Goal: Transaction & Acquisition: Book appointment/travel/reservation

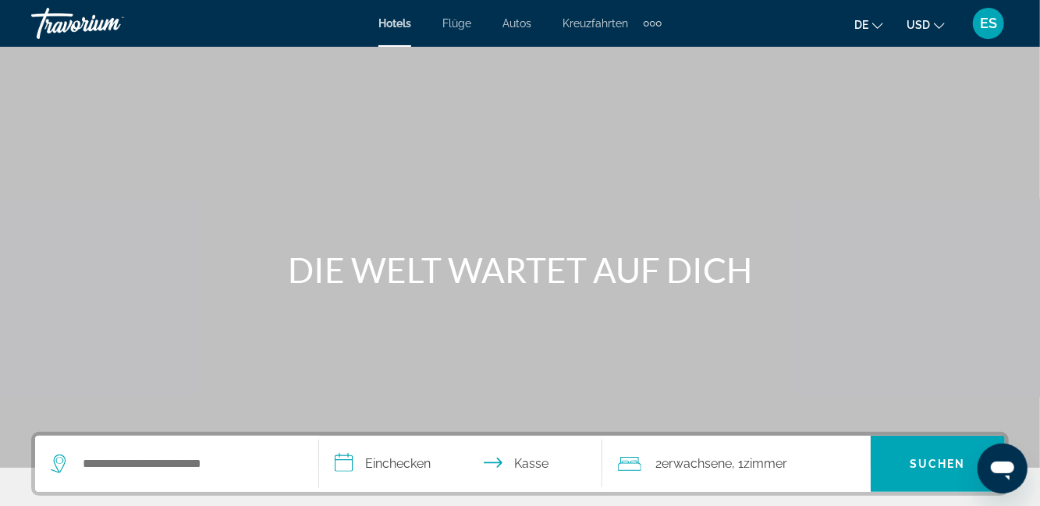
click at [918, 20] on font "USD" at bounding box center [918, 25] width 23 height 12
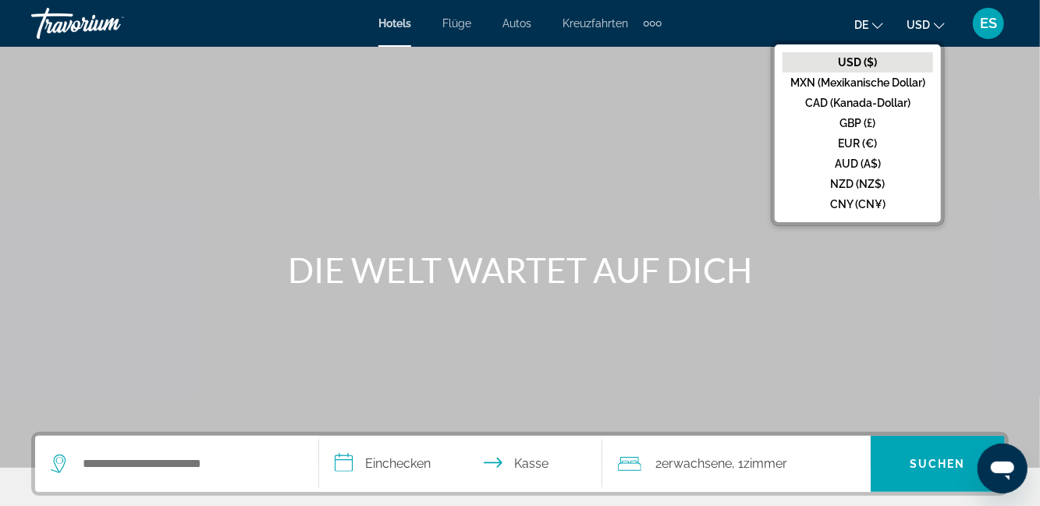
click at [871, 147] on font "EUR (€)" at bounding box center [858, 143] width 39 height 12
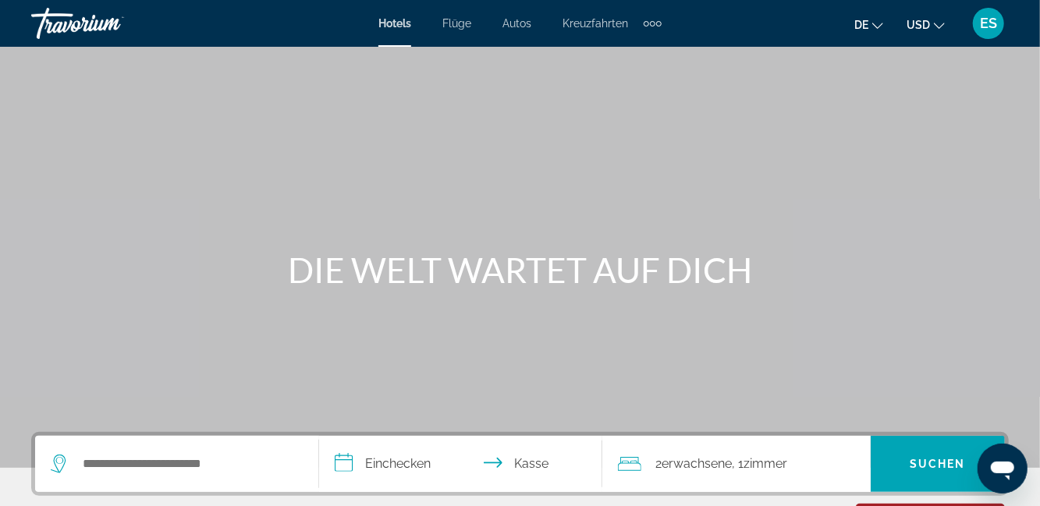
click at [940, 25] on icon "Währung ändern" at bounding box center [939, 25] width 11 height 11
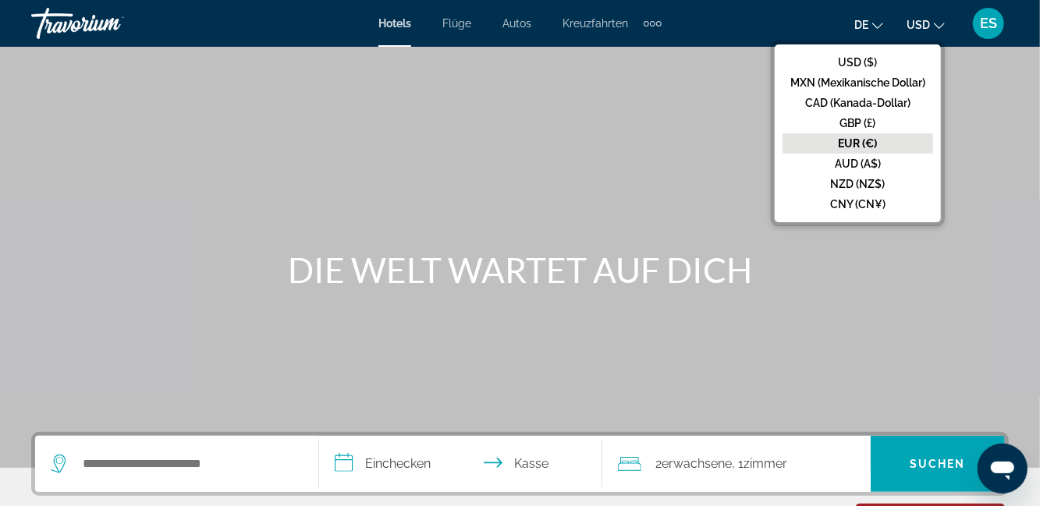
click at [876, 125] on button "GBP (£)" at bounding box center [858, 123] width 151 height 20
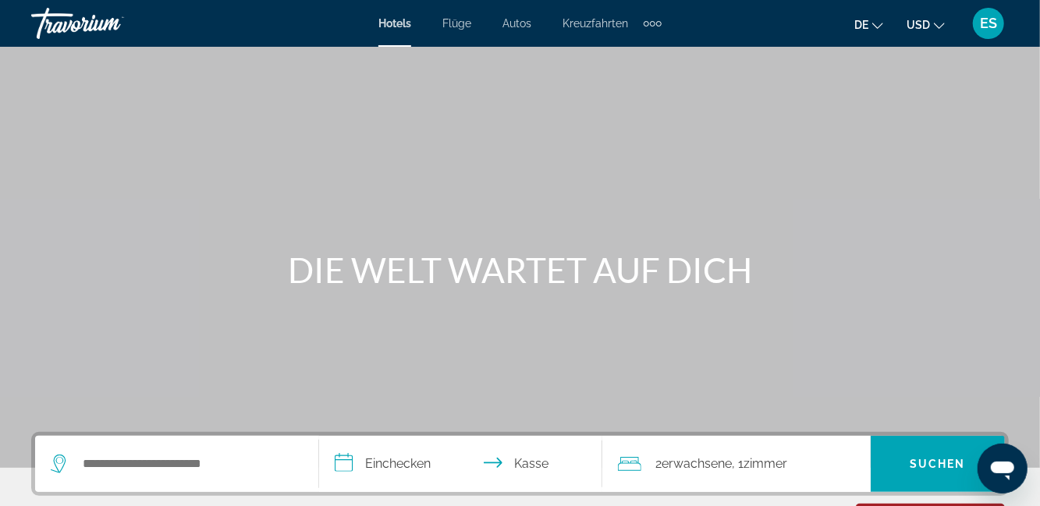
click at [940, 26] on icon "Währung ändern" at bounding box center [939, 25] width 11 height 11
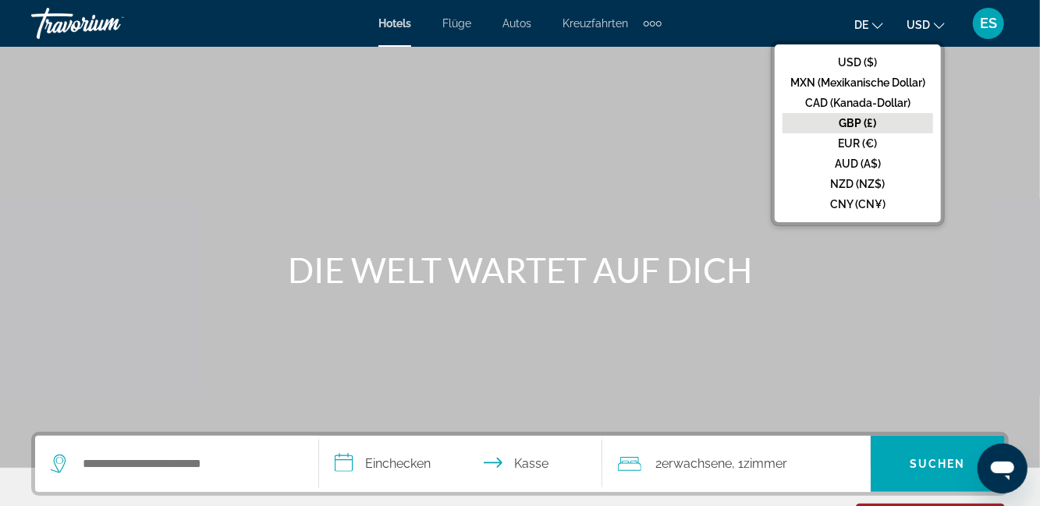
click at [872, 151] on button "EUR (€)" at bounding box center [858, 143] width 151 height 20
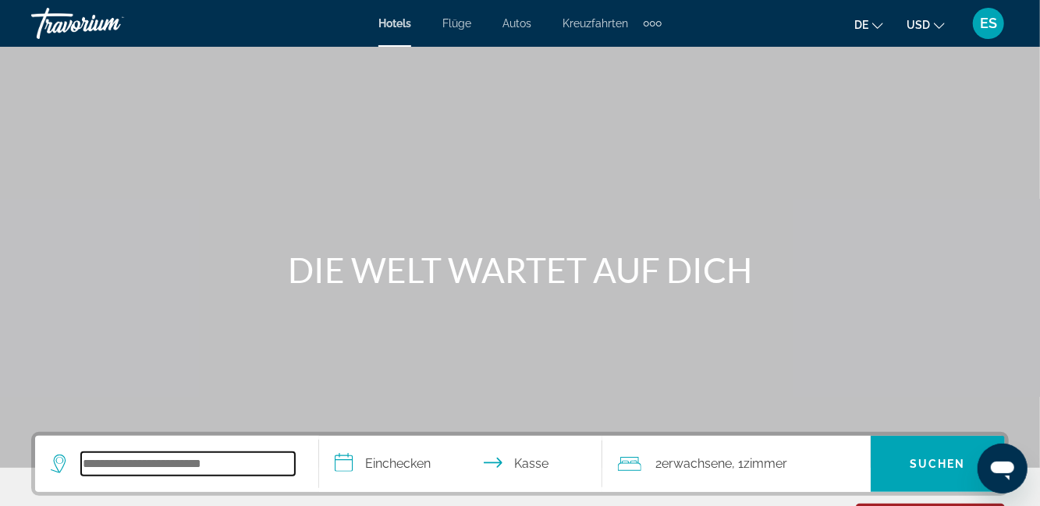
click at [239, 462] on input "Such-Widget" at bounding box center [188, 464] width 214 height 23
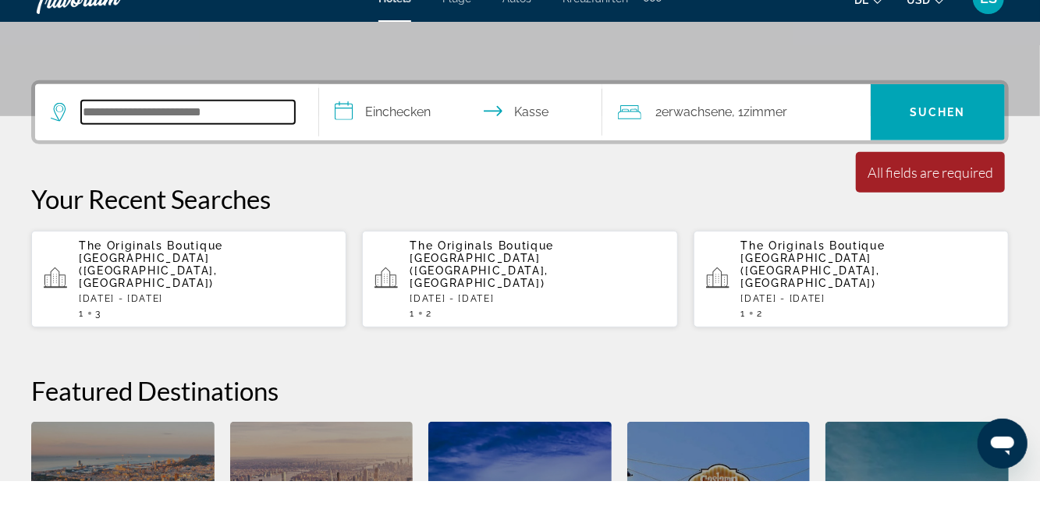
scroll to position [381, 0]
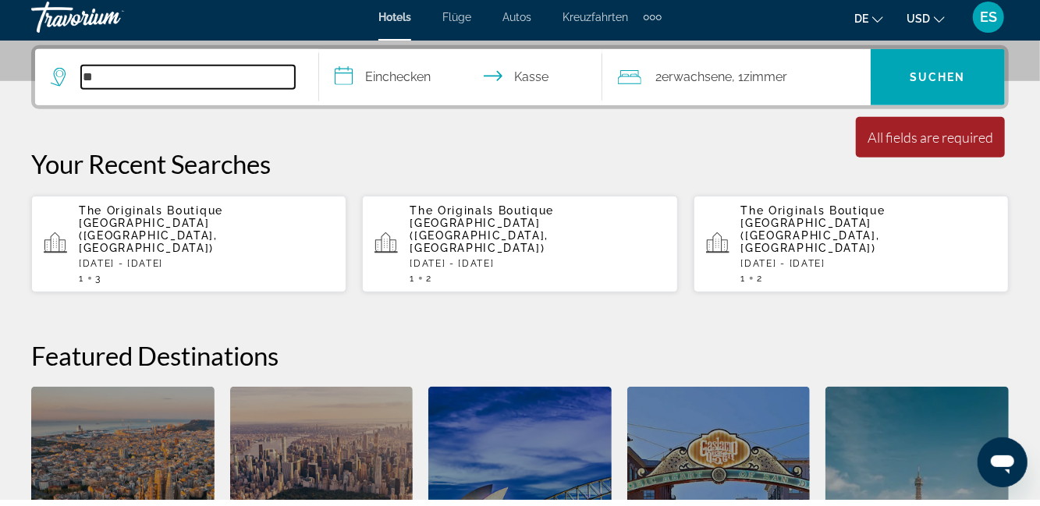
type input "*"
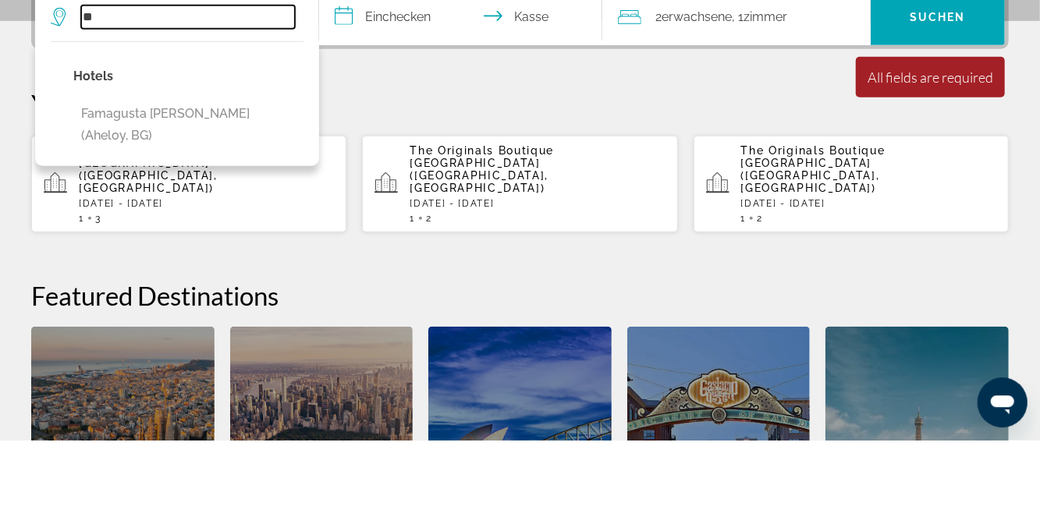
type input "*"
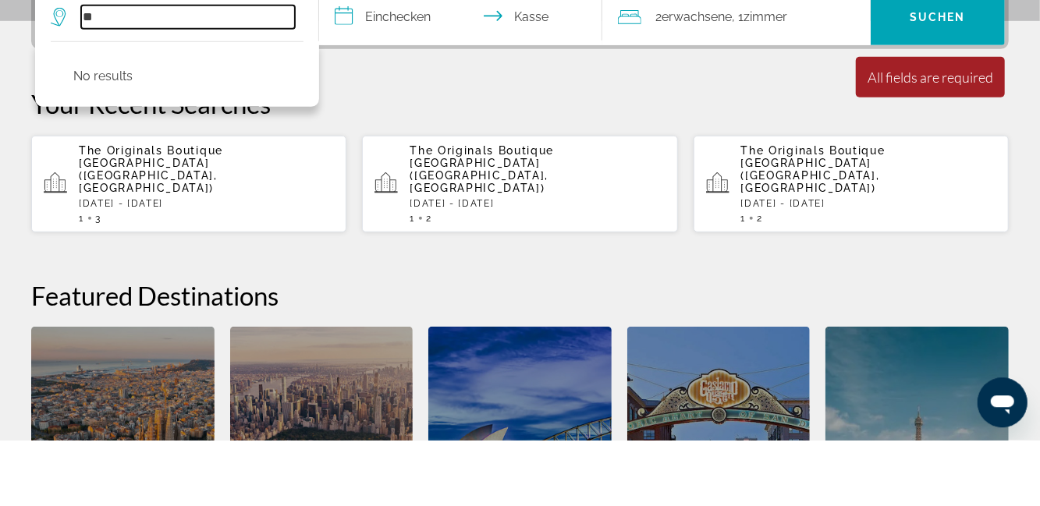
type input "*"
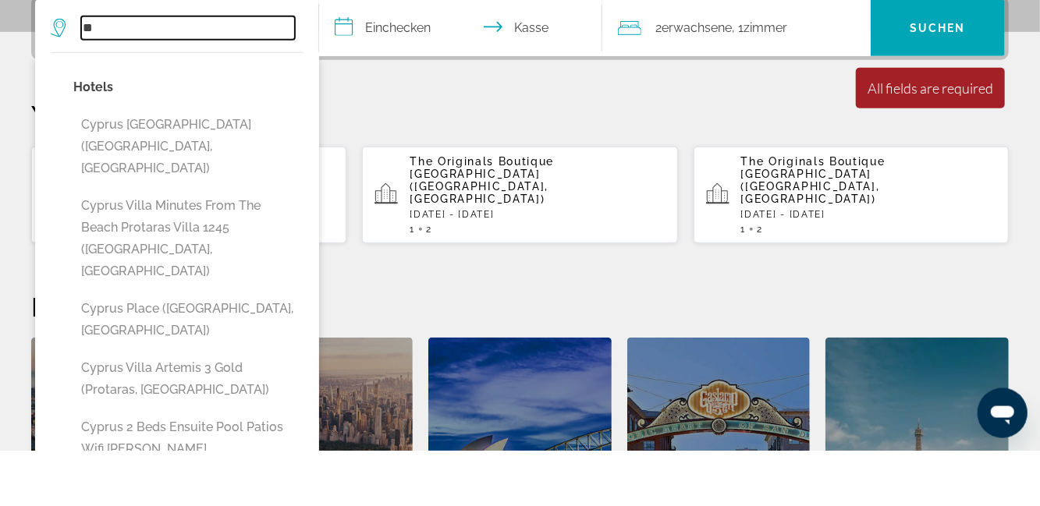
type input "*"
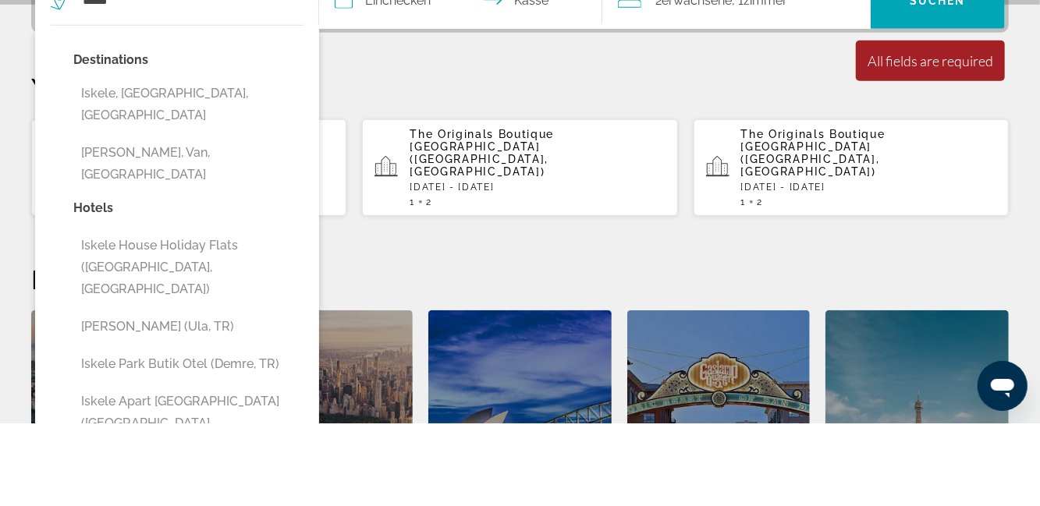
click at [192, 190] on button "Iskele, [GEOGRAPHIC_DATA], [GEOGRAPHIC_DATA]" at bounding box center [188, 188] width 230 height 52
type input "**********"
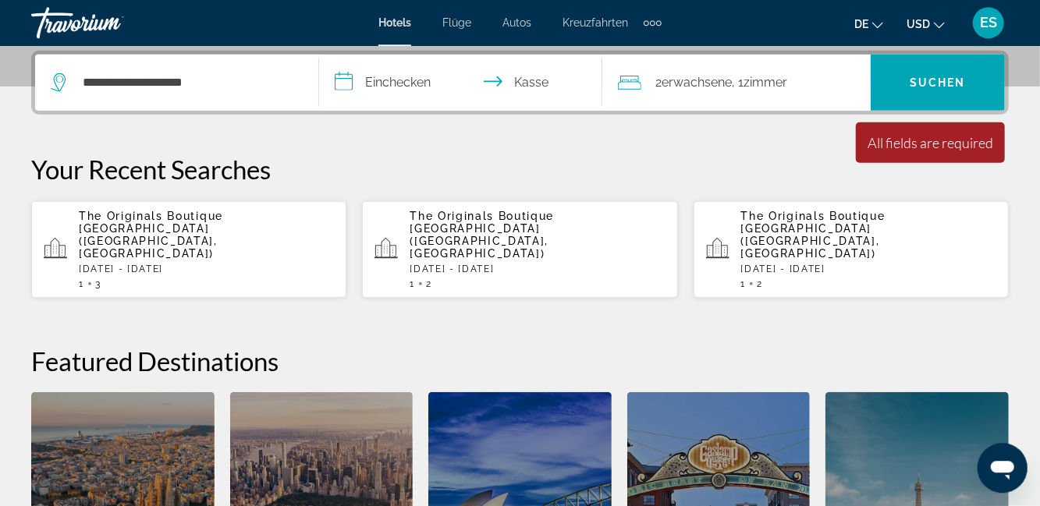
click at [385, 87] on input "**********" at bounding box center [464, 85] width 290 height 61
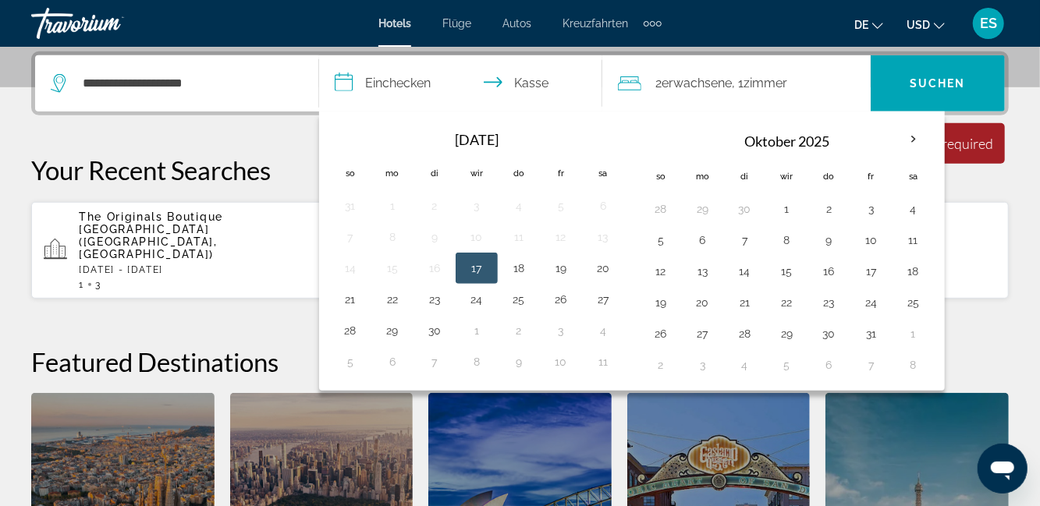
click at [512, 298] on button "25" at bounding box center [518, 300] width 25 height 22
click at [556, 301] on button "26" at bounding box center [561, 300] width 25 height 22
type input "**********"
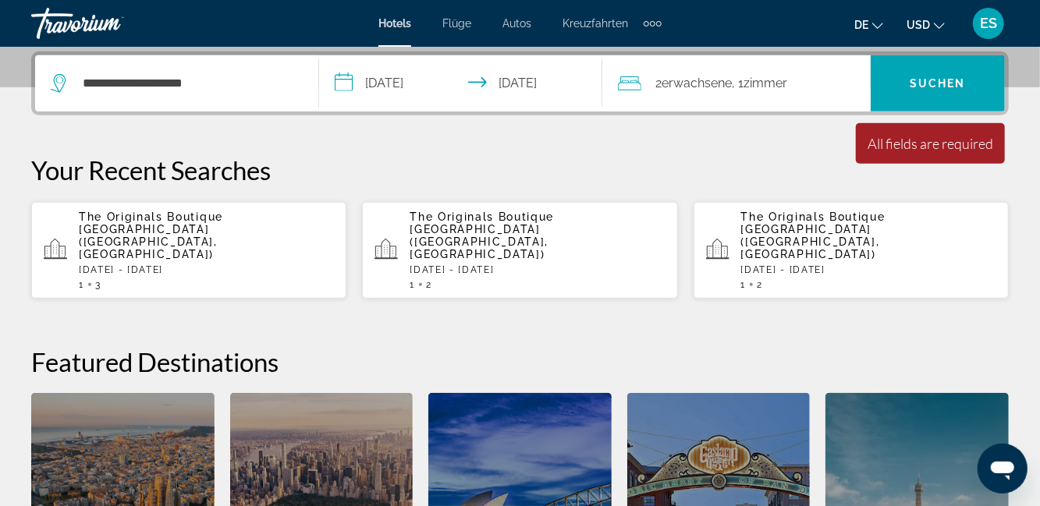
click at [940, 83] on font "Suchen" at bounding box center [938, 83] width 56 height 12
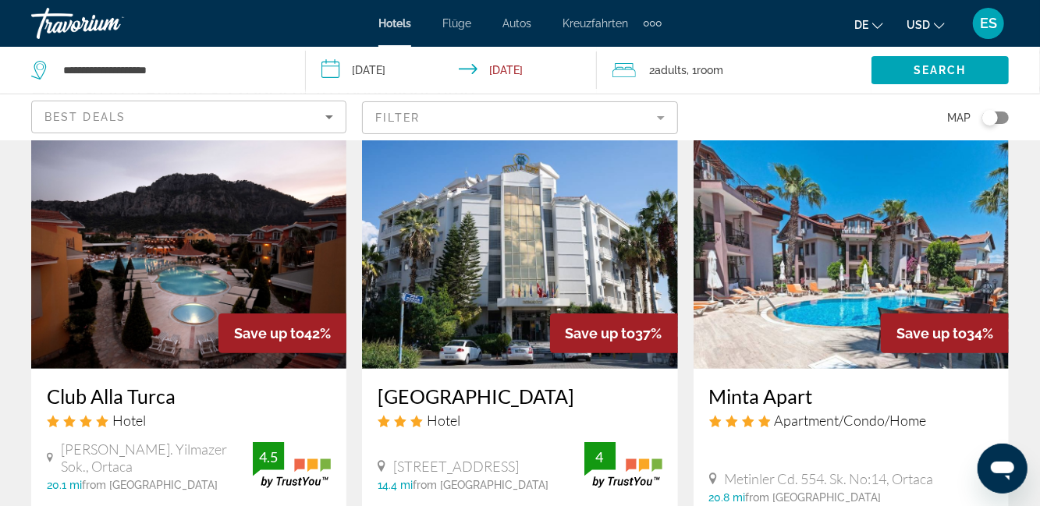
scroll to position [74, 0]
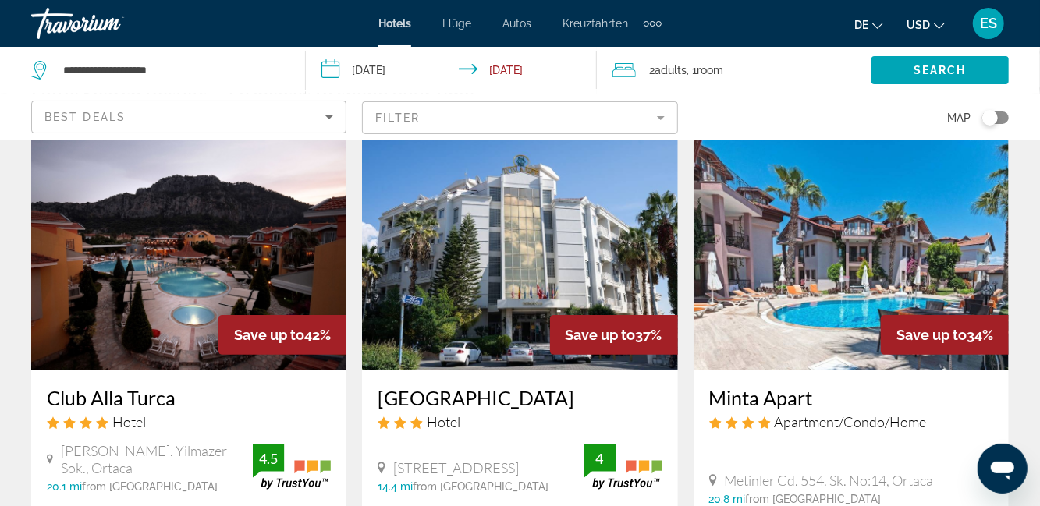
click at [651, 113] on mat-form-field "Filter" at bounding box center [519, 117] width 315 height 33
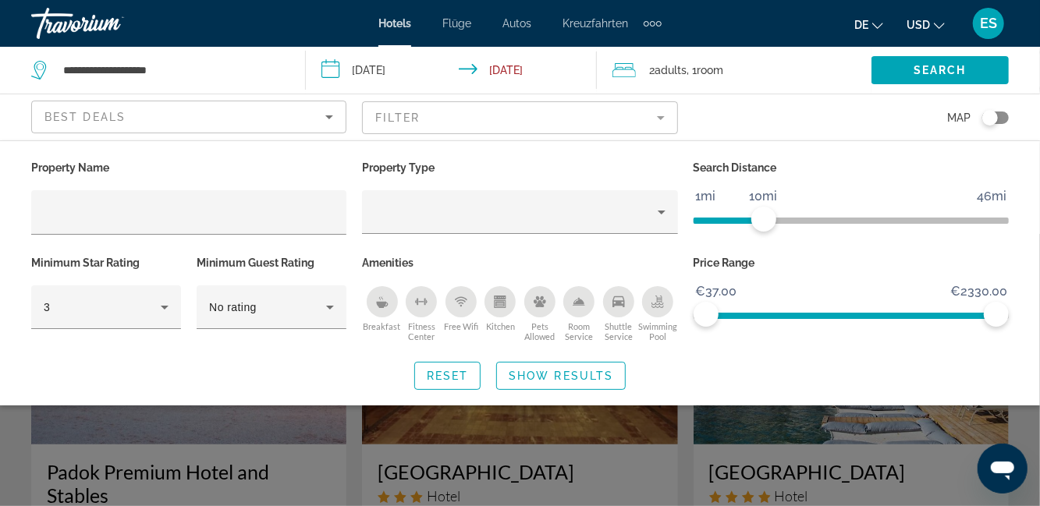
click at [559, 387] on span "Search widget" at bounding box center [561, 375] width 128 height 37
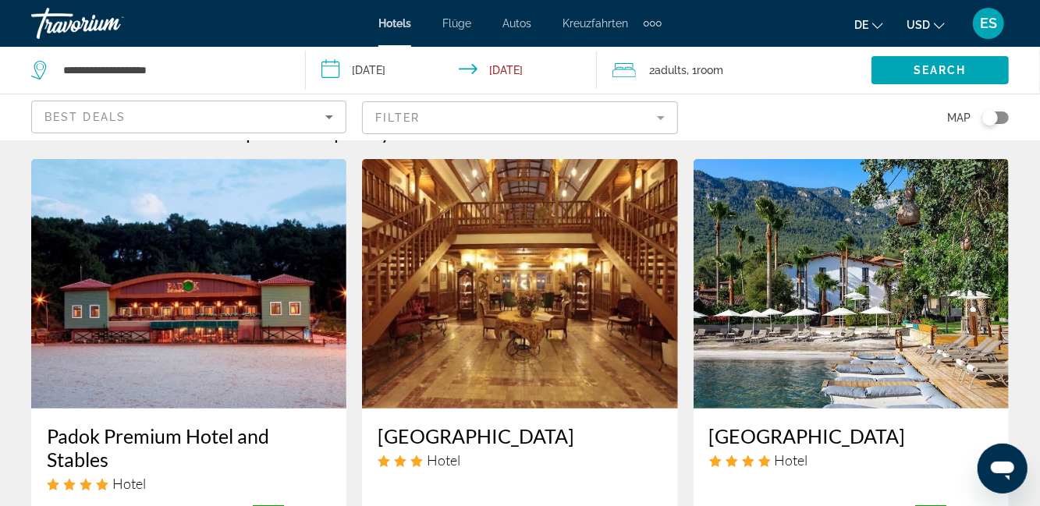
scroll to position [34, 0]
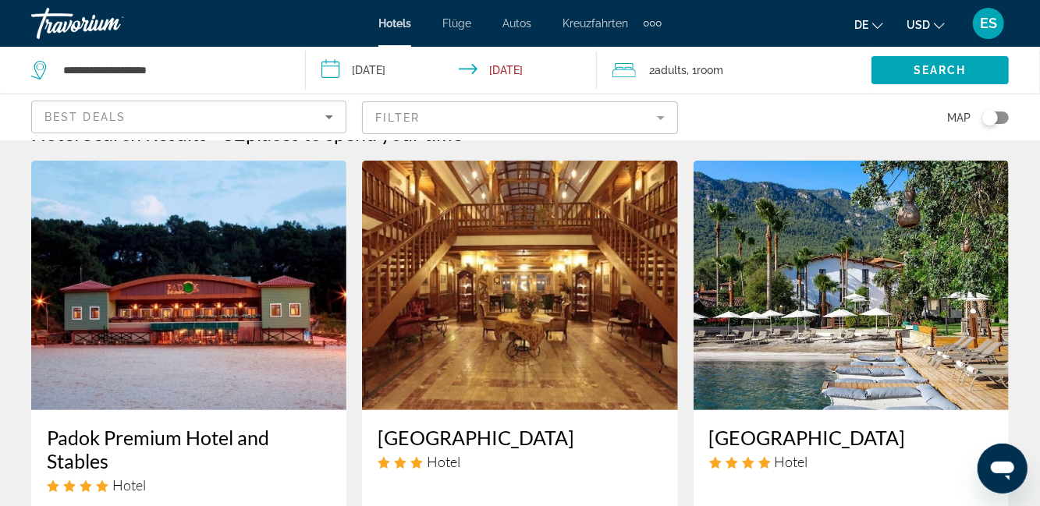
click at [655, 119] on mat-form-field "Filter" at bounding box center [519, 117] width 315 height 33
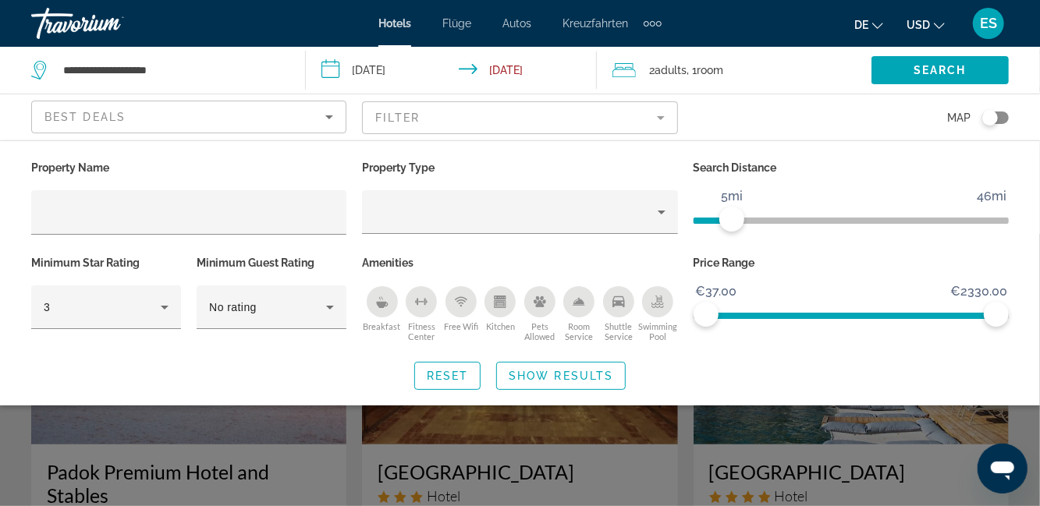
click at [539, 373] on span "Show Results" at bounding box center [561, 376] width 105 height 12
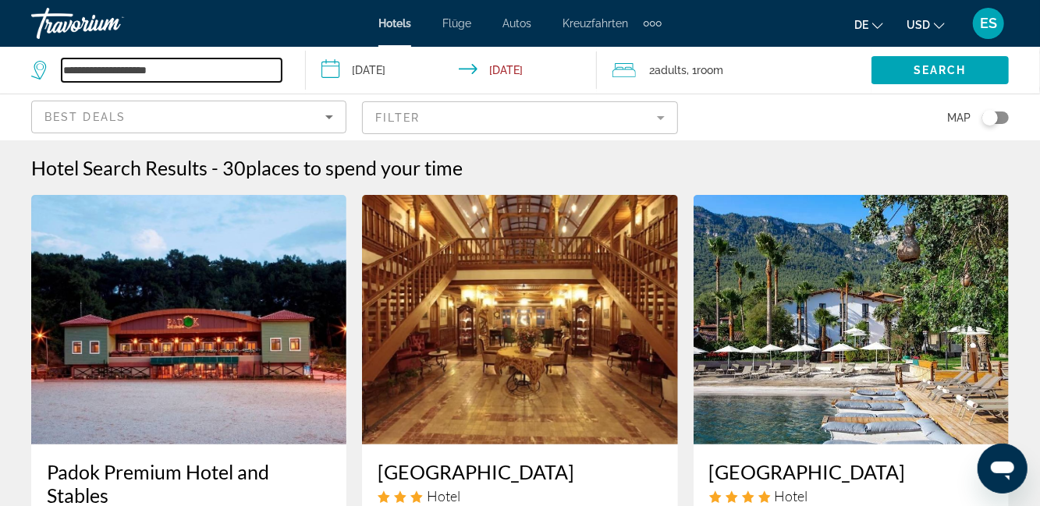
click at [195, 69] on input "**********" at bounding box center [172, 70] width 220 height 23
type input "*"
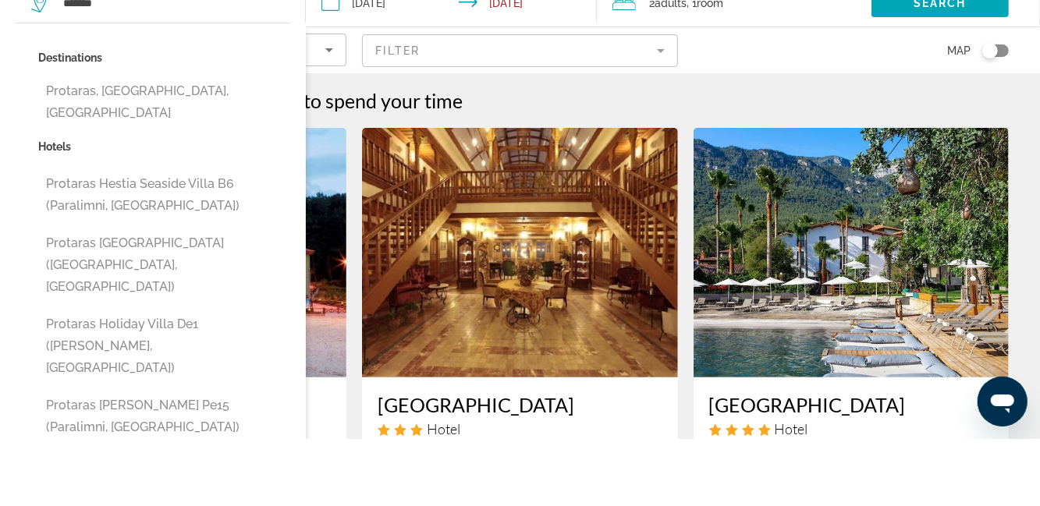
click at [171, 169] on button "Protaras, [GEOGRAPHIC_DATA], [GEOGRAPHIC_DATA]" at bounding box center [164, 170] width 252 height 52
type input "**********"
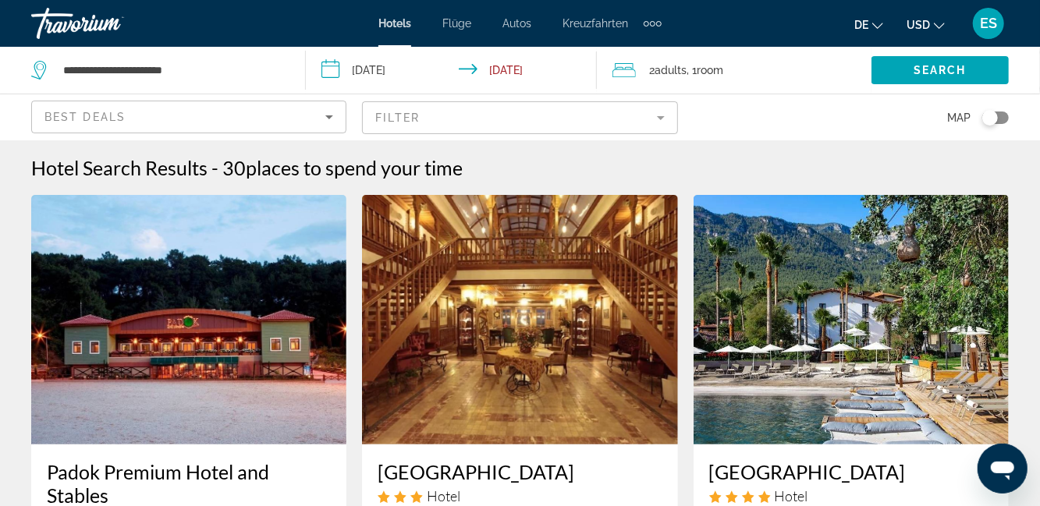
click at [919, 72] on span "Search" at bounding box center [940, 70] width 53 height 12
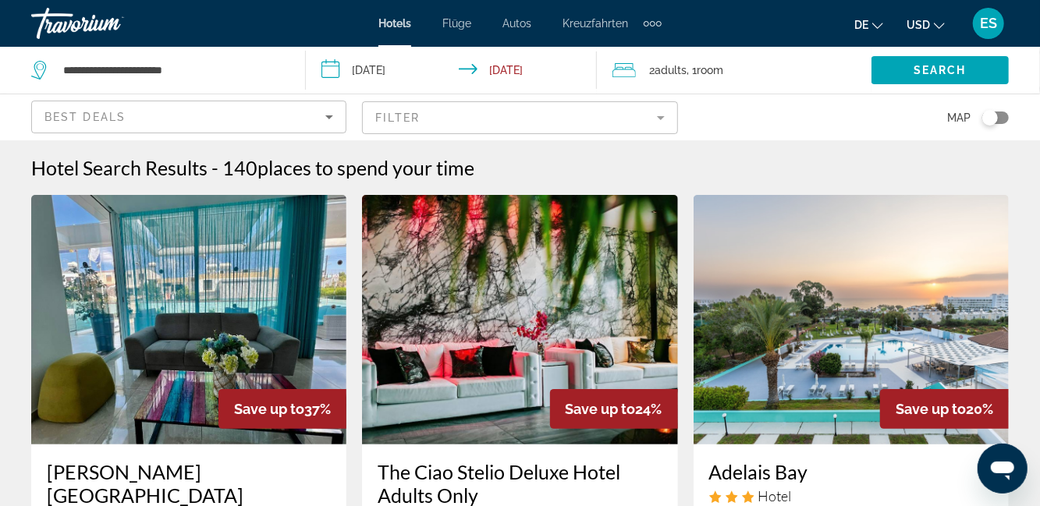
click at [652, 115] on mat-form-field "Filter" at bounding box center [519, 117] width 315 height 33
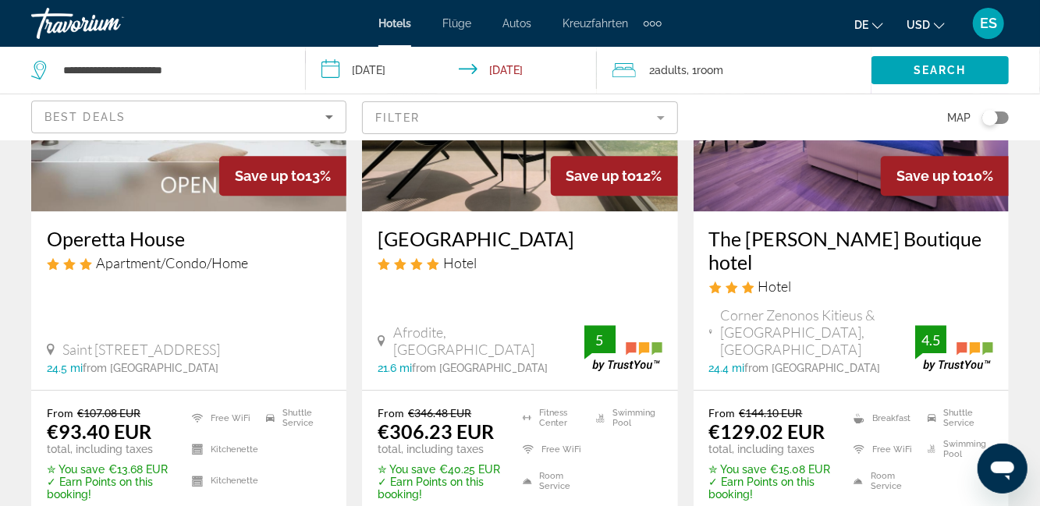
scroll to position [2266, 0]
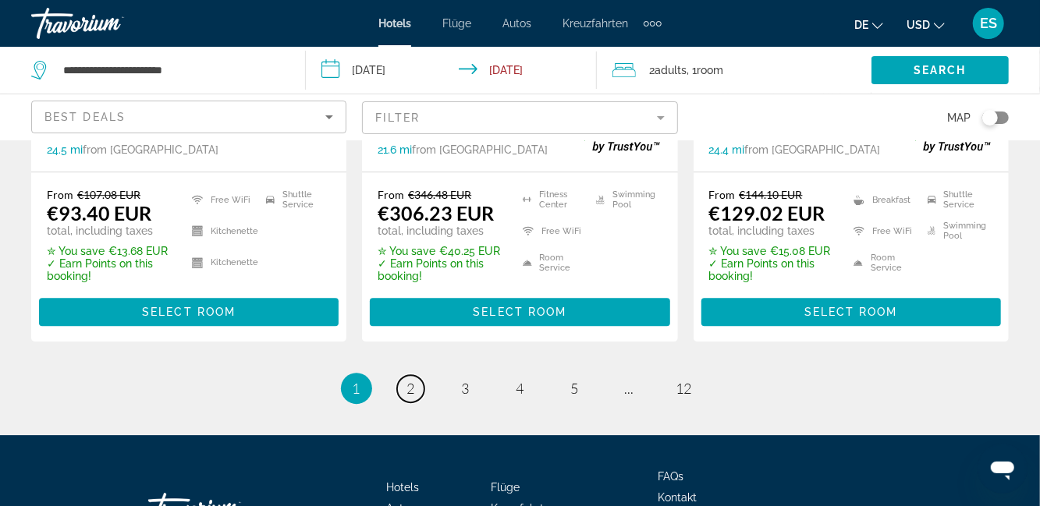
click at [403, 375] on link "page 2" at bounding box center [410, 388] width 27 height 27
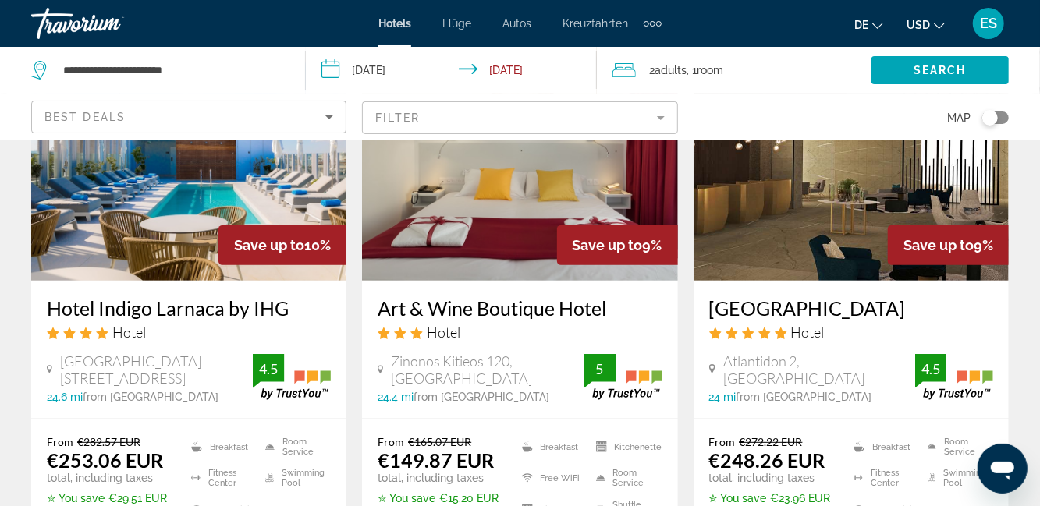
scroll to position [166, 0]
